Goal: Information Seeking & Learning: Find specific fact

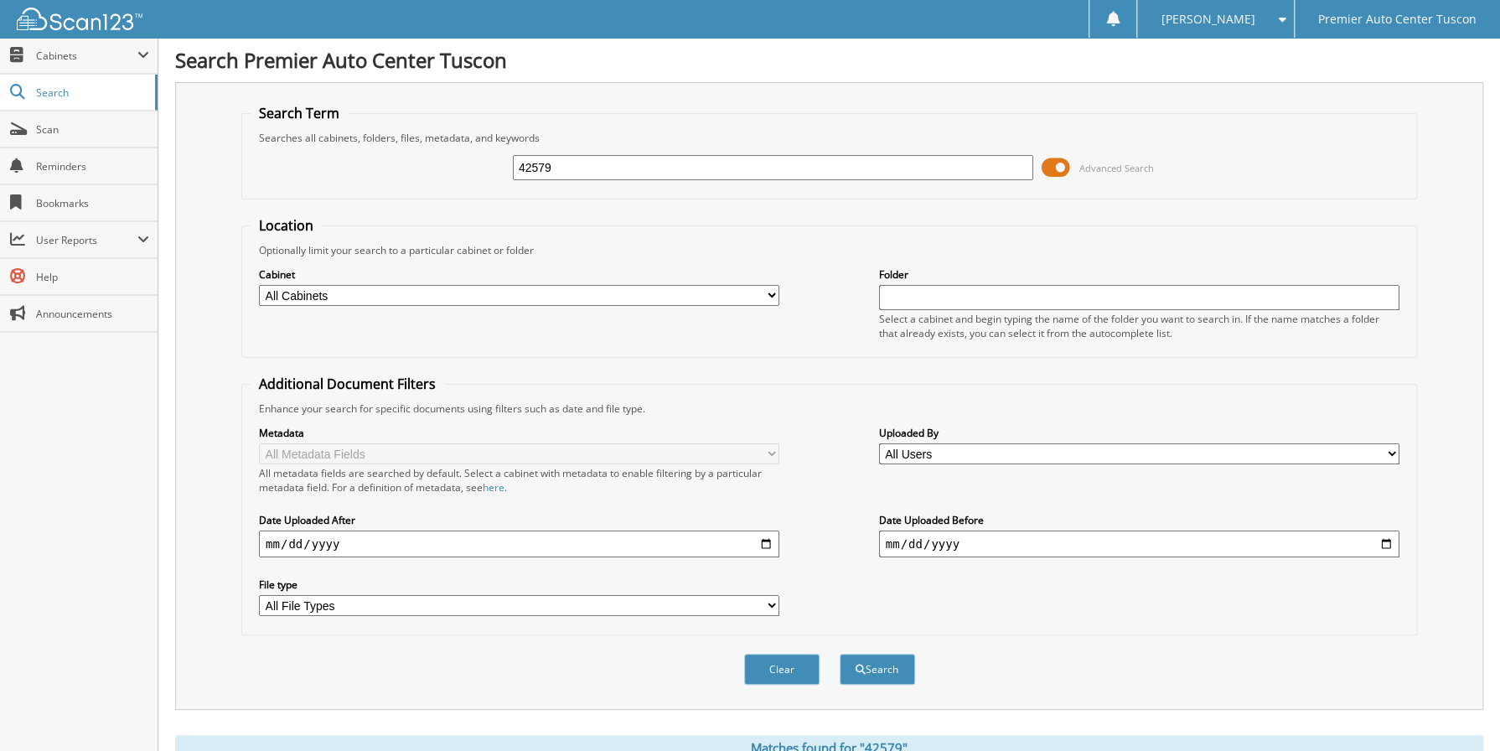
drag, startPoint x: 581, startPoint y: 168, endPoint x: 332, endPoint y: 199, distance: 251.6
click at [332, 198] on form "Search Term Searches all cabinets, folders, files, metadata, and keywords 42579…" at bounding box center [829, 403] width 1176 height 599
type input "42206"
click at [840, 654] on button "Search" at bounding box center [877, 669] width 75 height 31
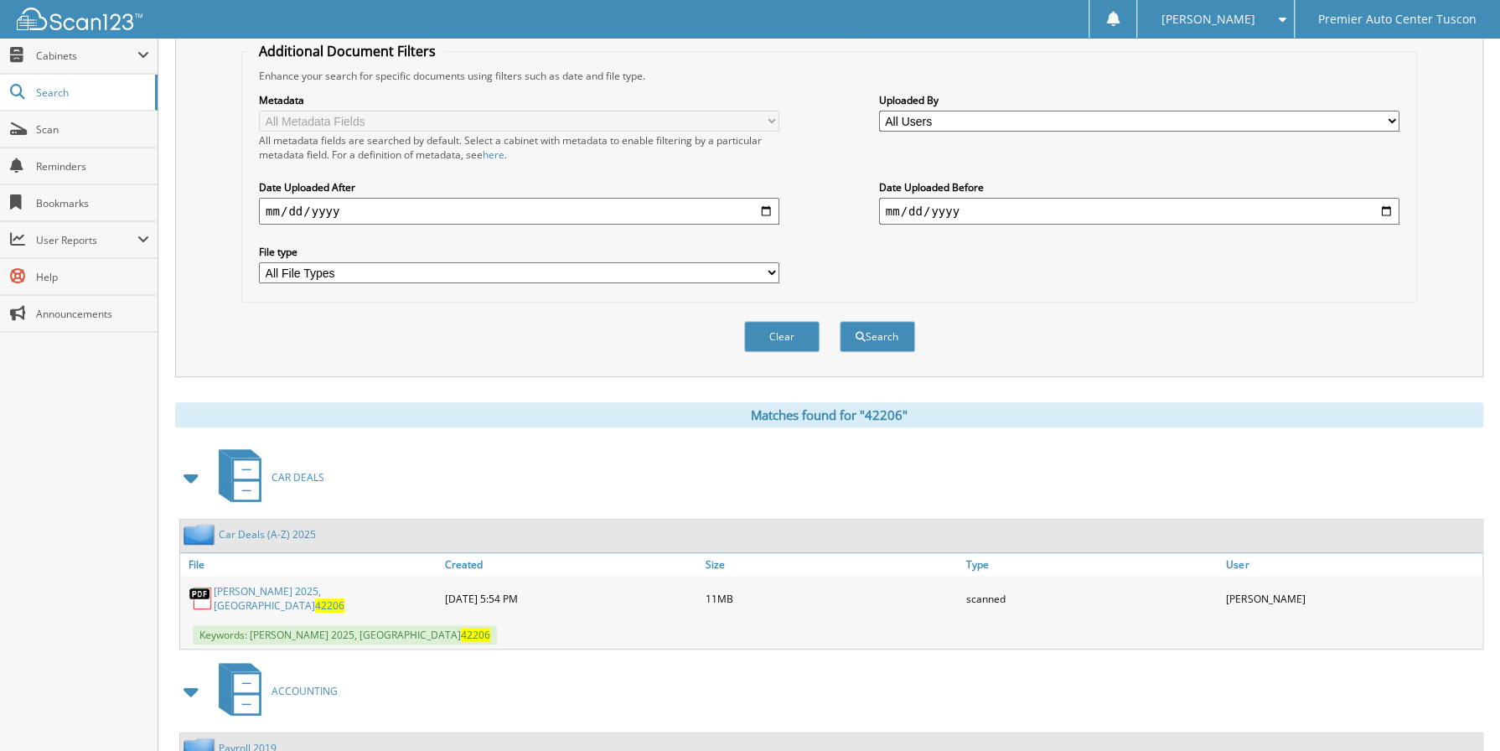
scroll to position [335, 0]
click at [291, 578] on div "Sharp, [STREET_ADDRESS]" at bounding box center [310, 595] width 261 height 37
click at [299, 587] on link "Sharp, [STREET_ADDRESS]" at bounding box center [325, 595] width 223 height 28
click at [272, 587] on link "Sharp, [STREET_ADDRESS]" at bounding box center [325, 595] width 223 height 28
